Goal: Obtain resource: Obtain resource

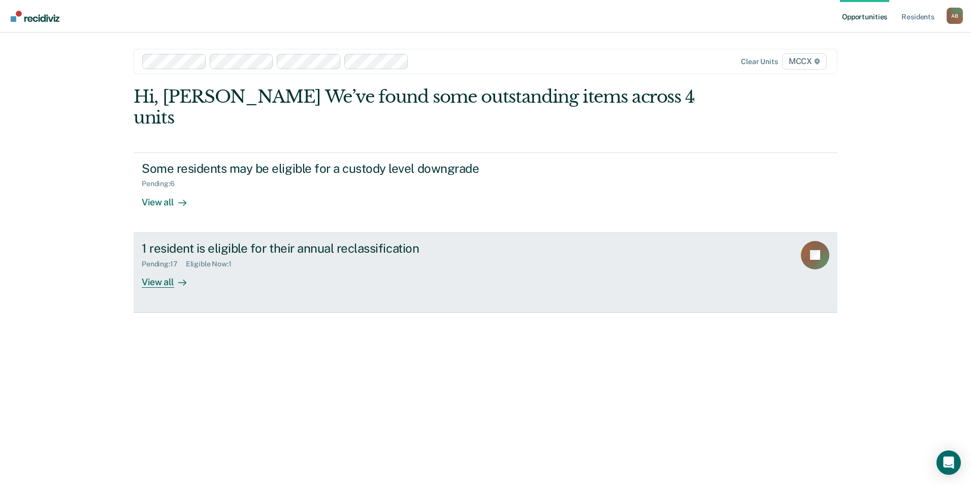
click at [178, 268] on link "1 resident is eligible for their annual reclassification Pending : 17 Eligible …" at bounding box center [486, 273] width 704 height 80
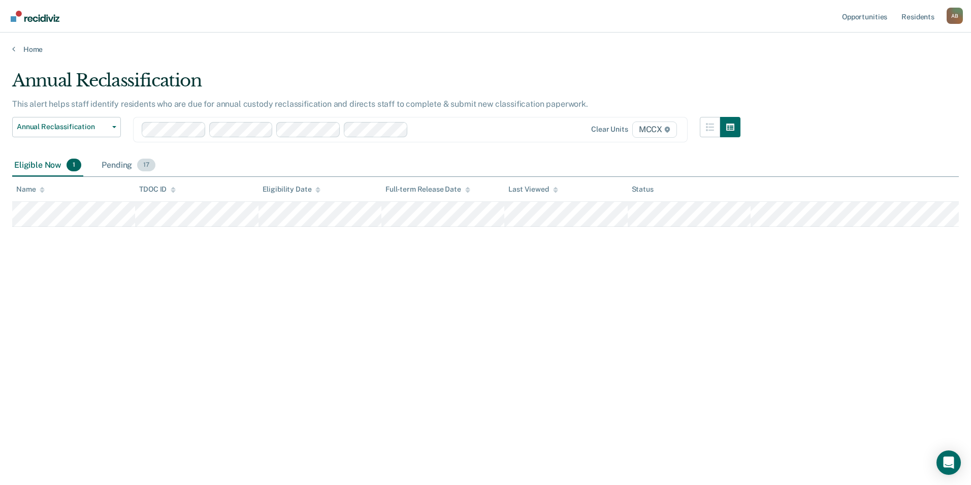
click at [125, 167] on div "Pending 17" at bounding box center [129, 165] width 58 height 22
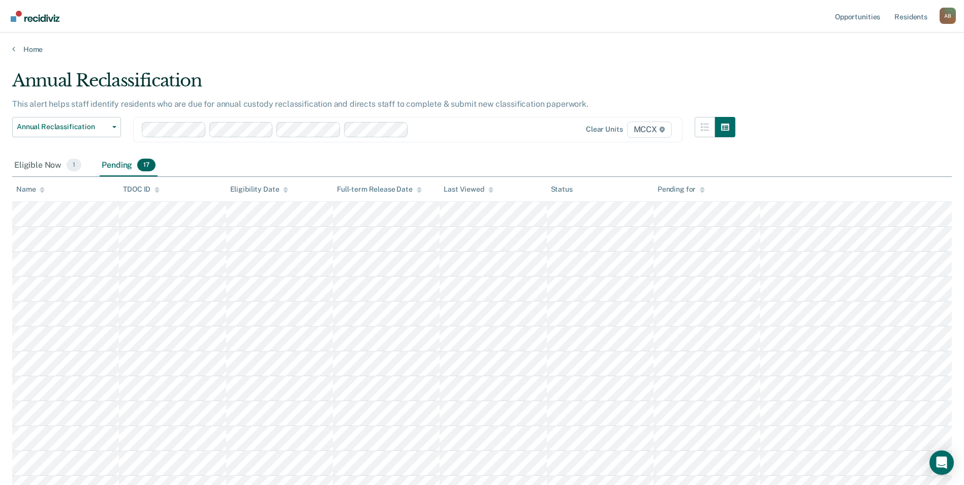
scroll to position [102, 0]
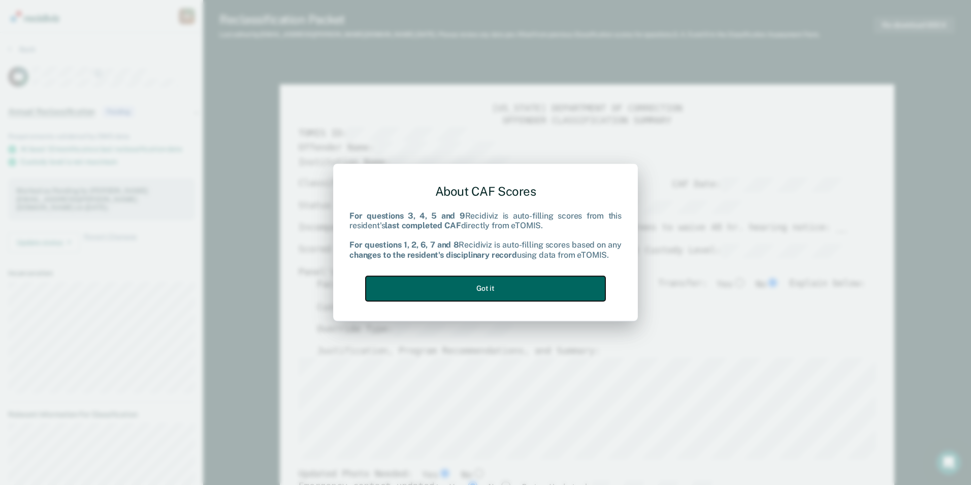
click at [441, 298] on button "Got it" at bounding box center [486, 288] width 240 height 25
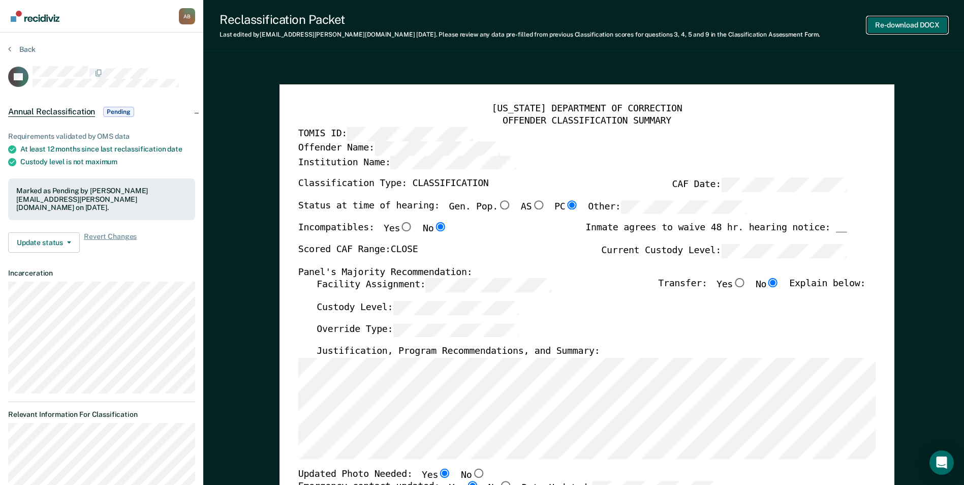
click at [885, 31] on button "Re-download DOCX" at bounding box center [907, 25] width 81 height 17
type textarea "x"
